Goal: Find specific page/section

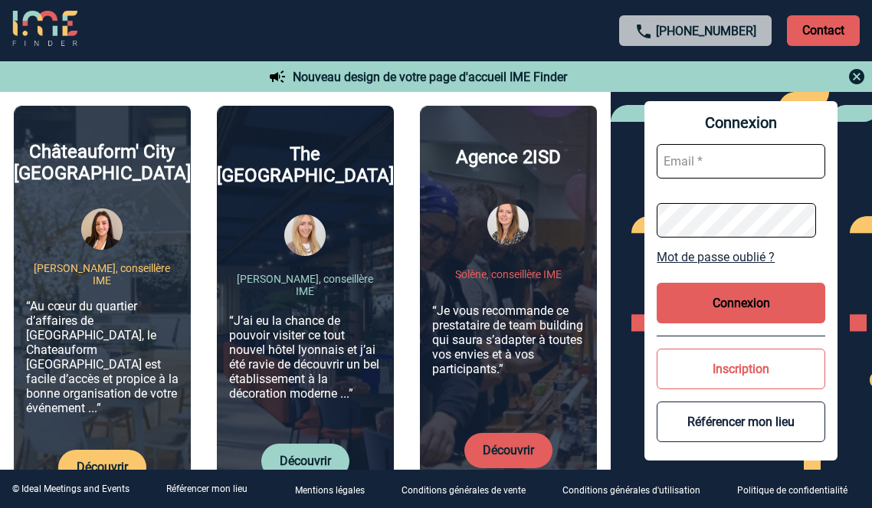
scroll to position [575, 0]
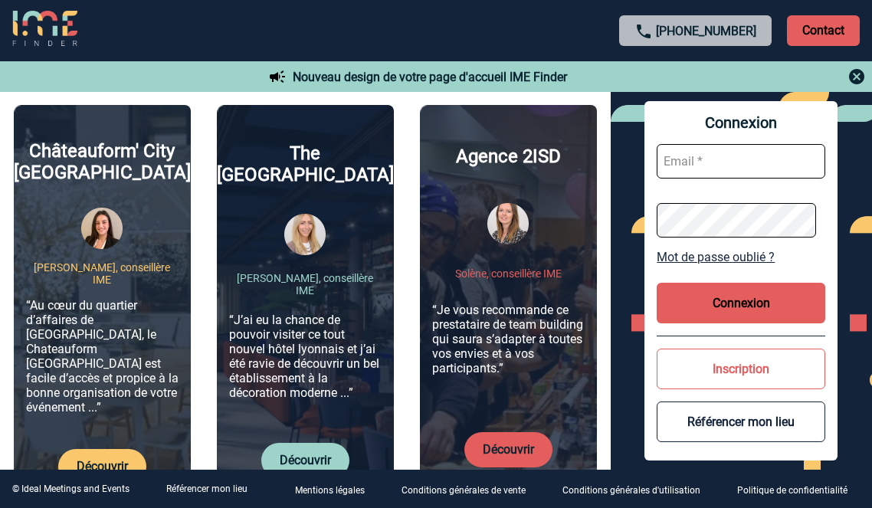
type input "ltrellu@ime-groupe.com"
click at [748, 292] on button "Connexion" at bounding box center [741, 303] width 169 height 41
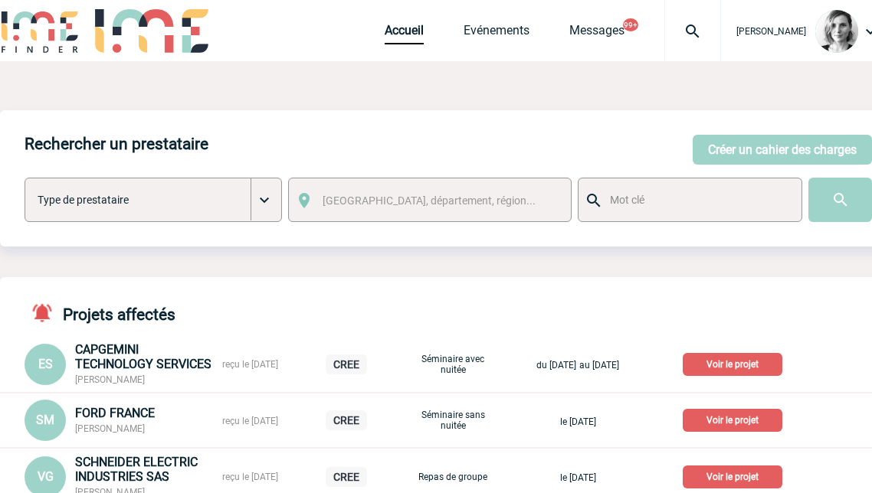
click at [689, 41] on div at bounding box center [692, 30] width 57 height 61
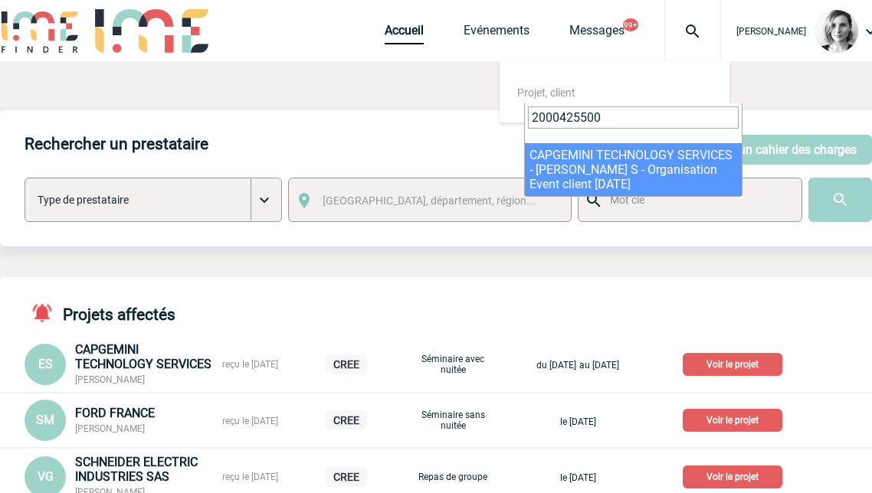
type input "2000425500"
select select "25001"
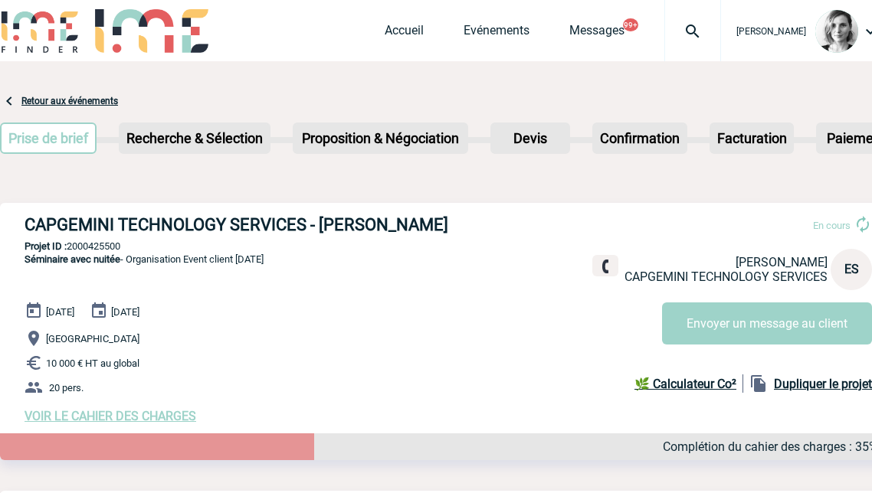
click at [113, 255] on div "CAPGEMINI TECHNOLOGY SERVICES - [PERSON_NAME] En cours [PERSON_NAME] CAPGEMINI …" at bounding box center [448, 319] width 897 height 233
click at [107, 248] on p "Projet ID : 2000425500" at bounding box center [448, 246] width 897 height 11
copy p "2000425500"
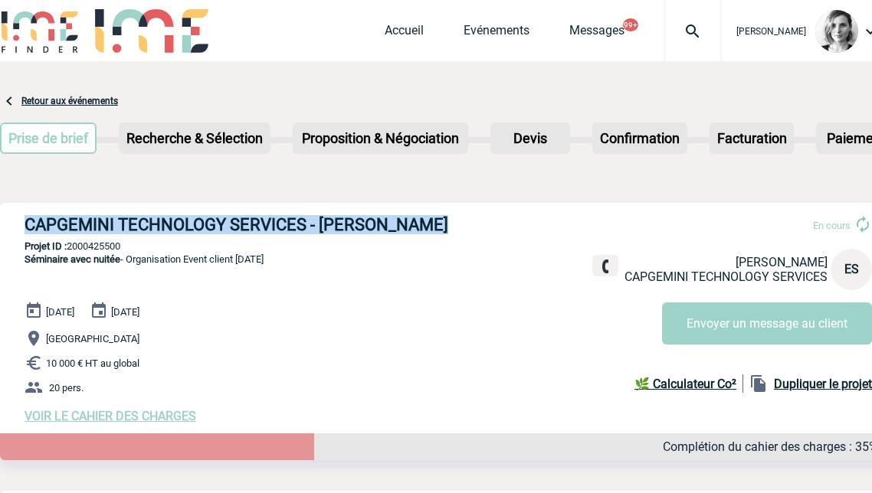
drag, startPoint x: 378, startPoint y: 225, endPoint x: 26, endPoint y: 219, distance: 351.8
click at [26, 219] on h3 "CAPGEMINI TECHNOLOGY SERVICES - Elodie SALNOT" at bounding box center [255, 224] width 460 height 19
copy h3 "CAPGEMINI TECHNOLOGY SERVICES - Elodie SALNOT"
click at [391, 323] on div "27 Novembre 2025 28 Novembre 2025 Ile de France 10 000 € HT au global 20 pers. …" at bounding box center [461, 363] width 872 height 122
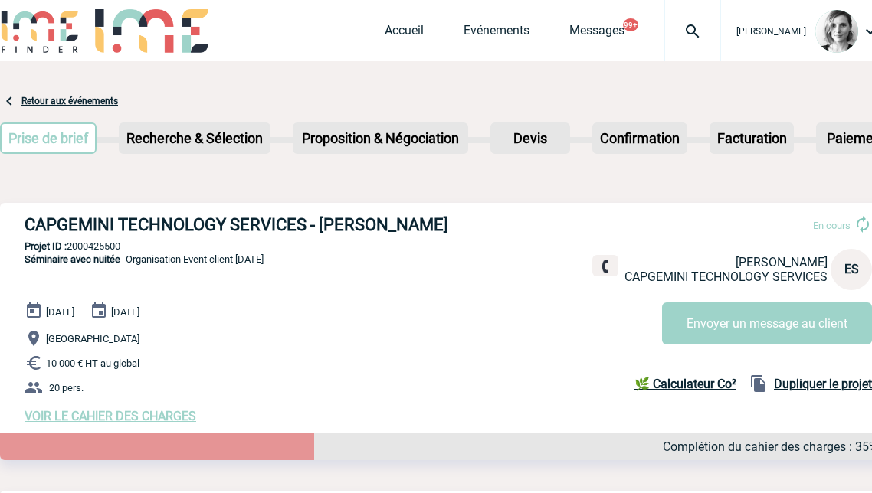
click at [109, 251] on p "Projet ID : 2000425500" at bounding box center [448, 246] width 897 height 11
copy p "2000425500"
